Goal: Task Accomplishment & Management: Complete application form

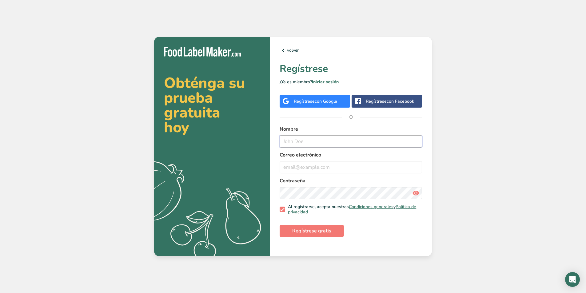
click at [340, 142] on input "text" at bounding box center [351, 141] width 143 height 12
type input "jhwerrg5"
click at [337, 159] on div "Correo electrónico" at bounding box center [351, 162] width 143 height 22
click at [335, 168] on input "email" at bounding box center [351, 167] width 143 height 12
drag, startPoint x: 321, startPoint y: 167, endPoint x: 337, endPoint y: 170, distance: 16.2
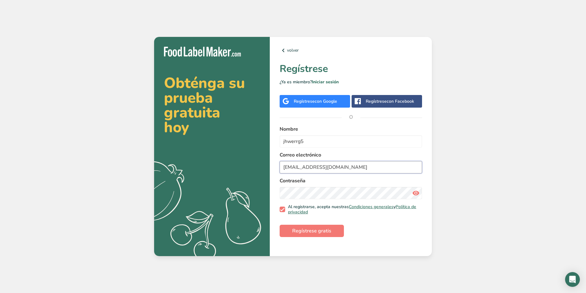
click at [322, 167] on input "[EMAIL_ADDRESS][DOMAIN_NAME]" at bounding box center [351, 167] width 143 height 12
click at [337, 170] on input "[EMAIL_ADDRESS][DOMAIN_NAME]" at bounding box center [351, 167] width 143 height 12
click at [324, 167] on input "[EMAIL_ADDRESS][DOMAIN_NAME]" at bounding box center [351, 167] width 143 height 12
type input "soemomma@gmail.com"
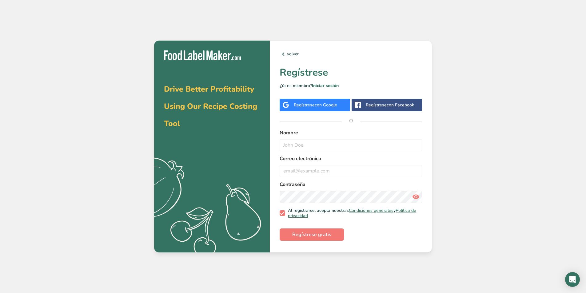
click at [325, 143] on input "text" at bounding box center [351, 145] width 143 height 12
type input "erherhsjkdfio5a"
drag, startPoint x: 318, startPoint y: 183, endPoint x: 321, endPoint y: 171, distance: 12.7
click at [320, 180] on form "Nombre erherhsjkdfio5a Correo electrónico Contraseña Al registrarse, acepta nue…" at bounding box center [351, 185] width 143 height 112
click at [321, 170] on input "email" at bounding box center [351, 171] width 143 height 12
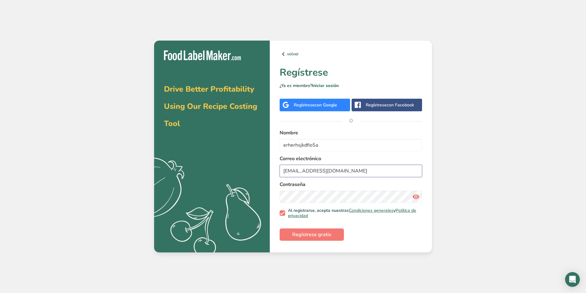
type input "[EMAIL_ADDRESS][DOMAIN_NAME]"
click at [316, 239] on button "Regístrese gratis" at bounding box center [312, 235] width 64 height 12
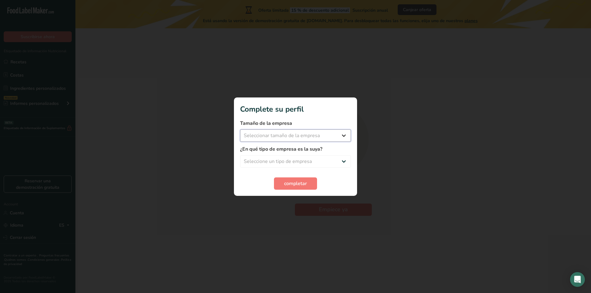
click at [330, 136] on select "Seleccionar tamaño de la empresa Menos de 10 empleados De 10 a 50 empleados De …" at bounding box center [295, 136] width 111 height 12
click at [333, 136] on select "Seleccionar tamaño de la empresa Menos de 10 empleados De 10 a 50 empleados De …" at bounding box center [295, 136] width 111 height 12
click at [302, 180] on span "completar" at bounding box center [295, 183] width 23 height 7
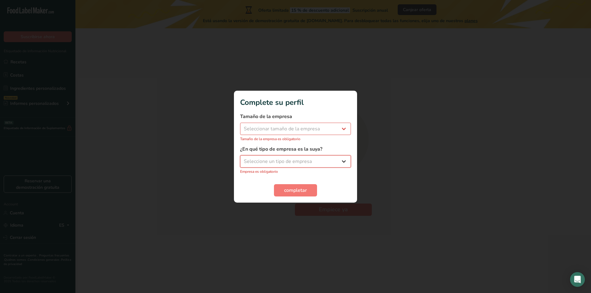
click at [310, 164] on select "Seleccione un tipo de empresa Fabricante de alimentos envasados Restaurante y c…" at bounding box center [295, 161] width 111 height 12
select select "2"
click at [240, 159] on select "Seleccione un tipo de empresa Fabricante de alimentos envasados Restaurante y c…" at bounding box center [295, 161] width 111 height 12
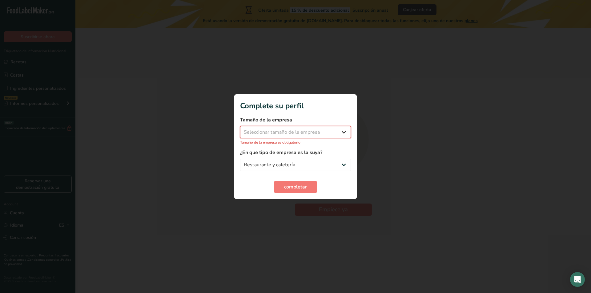
click at [296, 134] on select "Seleccionar tamaño de la empresa Menos de 10 empleados De 10 a 50 empleados De …" at bounding box center [295, 132] width 111 height 12
click at [240, 129] on select "Seleccionar tamaño de la empresa Menos de 10 empleados De 10 a 50 empleados De …" at bounding box center [295, 132] width 111 height 12
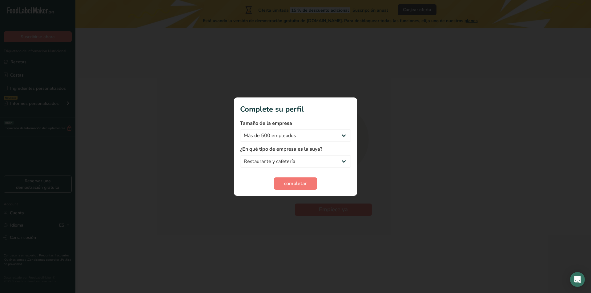
click at [282, 172] on form "Tamaño de la empresa Menos de 10 empleados De 10 a 50 empleados De 51 a 500 emp…" at bounding box center [295, 155] width 111 height 70
click at [290, 136] on select "Menos de 10 empleados De 10 a 50 empleados De 51 a 500 empleados Más de 500 emp…" at bounding box center [295, 136] width 111 height 12
select select "1"
click at [240, 130] on select "Menos de 10 empleados De 10 a 50 empleados De 51 a 500 empleados Más de 500 emp…" at bounding box center [295, 136] width 111 height 12
click at [275, 166] on select "Fabricante de alimentos envasados Restaurante y cafetería [GEOGRAPHIC_DATA] Emp…" at bounding box center [295, 161] width 111 height 12
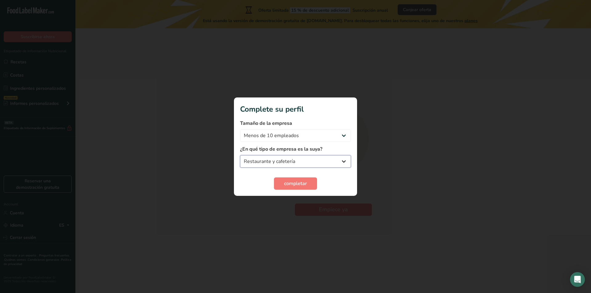
select select "8"
click at [240, 155] on select "Fabricante de alimentos envasados Restaurante y cafetería [GEOGRAPHIC_DATA] Emp…" at bounding box center [295, 161] width 111 height 12
click at [297, 187] on span "completar" at bounding box center [295, 183] width 23 height 7
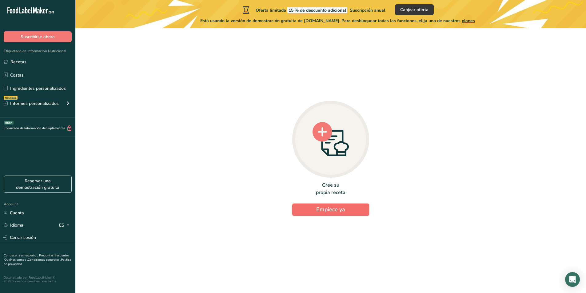
click at [343, 215] on button "Empiece ya" at bounding box center [330, 210] width 77 height 12
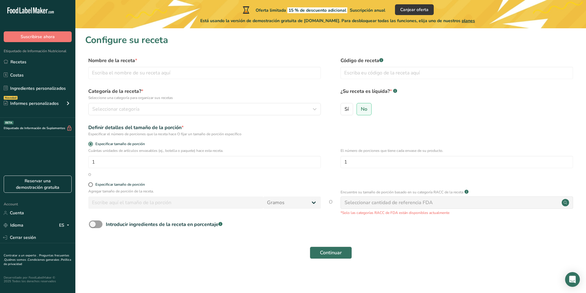
click at [418, 207] on div "Seleccionar cantidad de referencia FDA" at bounding box center [457, 203] width 233 height 12
click at [184, 160] on input "1" at bounding box center [204, 162] width 233 height 12
